Goal: Task Accomplishment & Management: Complete application form

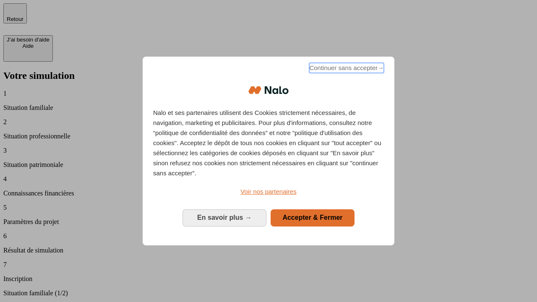
click at [346, 69] on span "Continuer sans accepter →" at bounding box center [346, 68] width 75 height 10
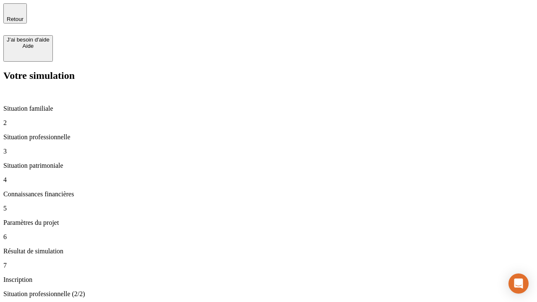
type input "30 000"
type input "40 000"
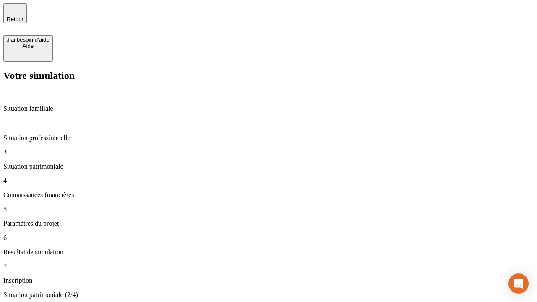
type input "1 100"
type input "20"
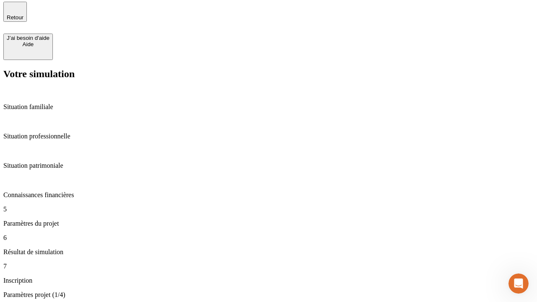
type input "40"
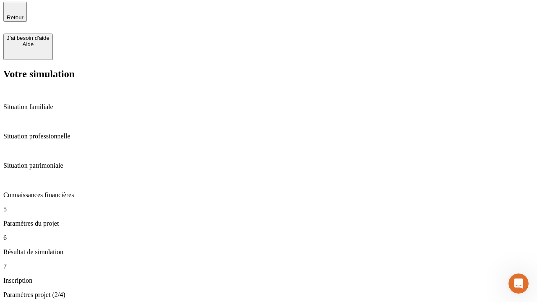
type input "50 000"
type input "640"
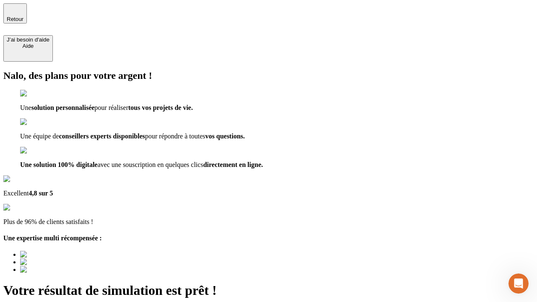
type input "[EMAIL_ADDRESS][DOMAIN_NAME]"
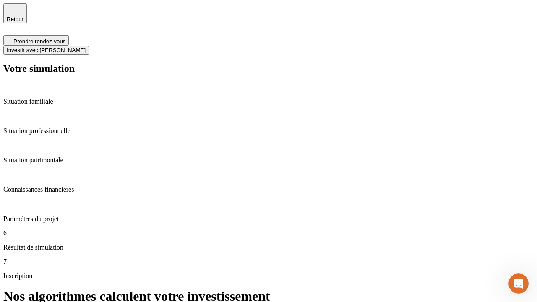
scroll to position [3, 0]
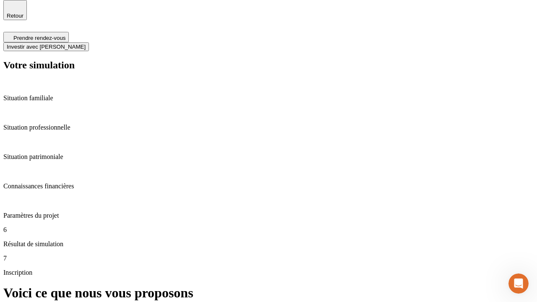
click at [86, 44] on span "Investir avec [PERSON_NAME]" at bounding box center [46, 47] width 79 height 6
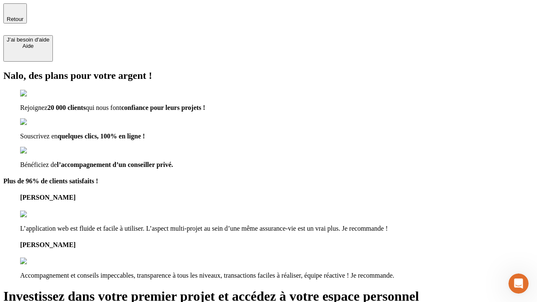
type input "[EMAIL_ADDRESS][DOMAIN_NAME]"
